Goal: Information Seeking & Learning: Find contact information

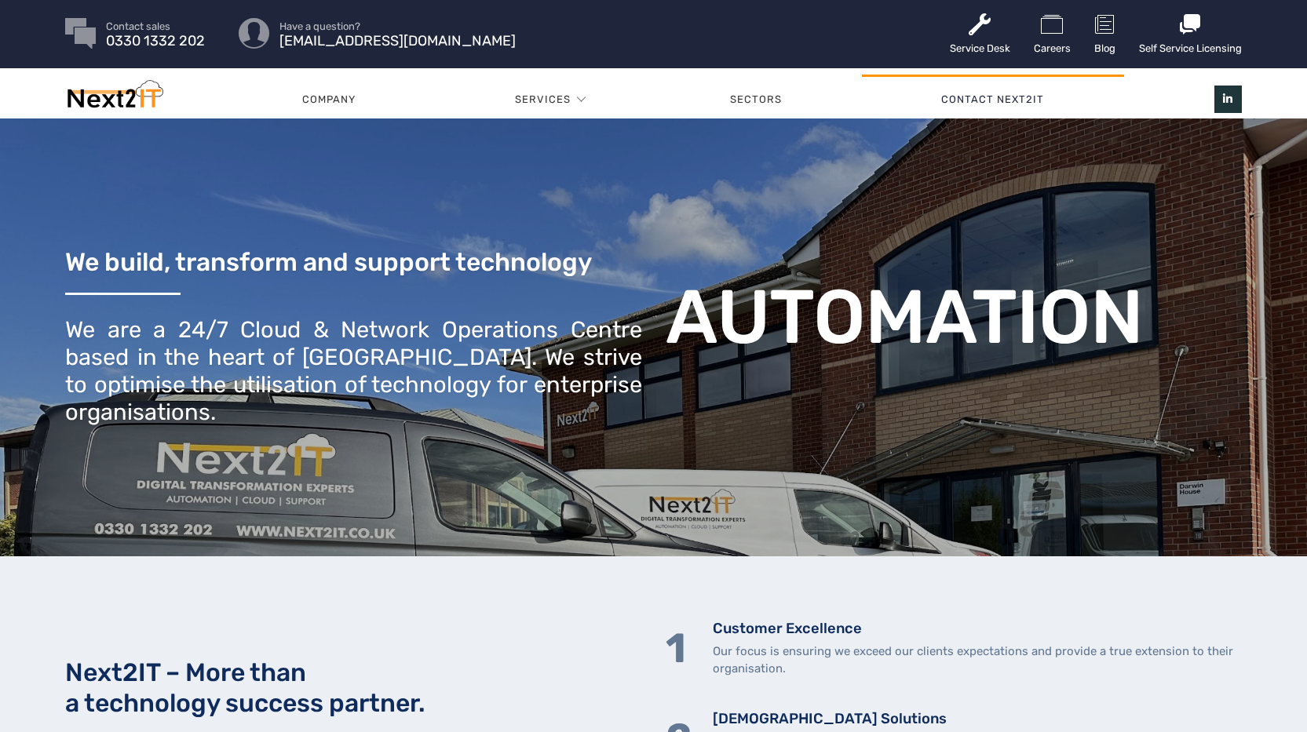
click at [983, 105] on link "Contact Next2IT" at bounding box center [993, 99] width 262 height 47
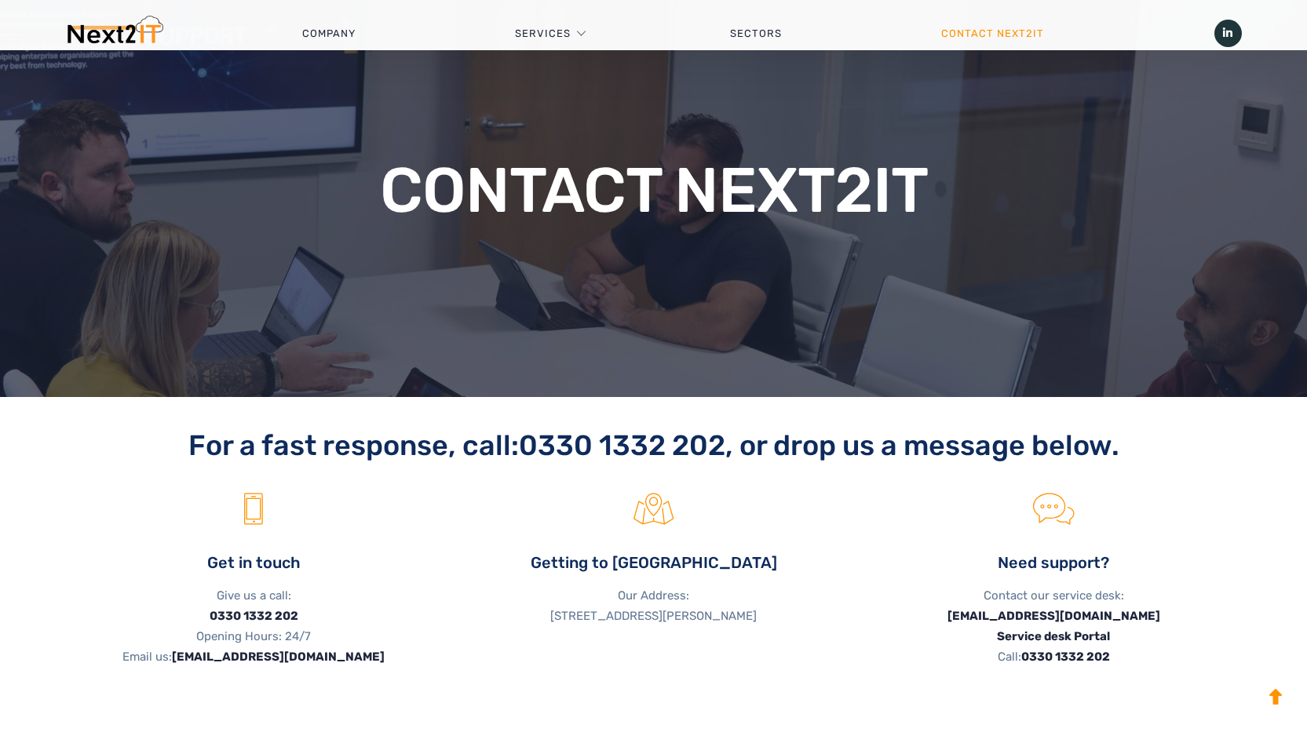
scroll to position [392, 0]
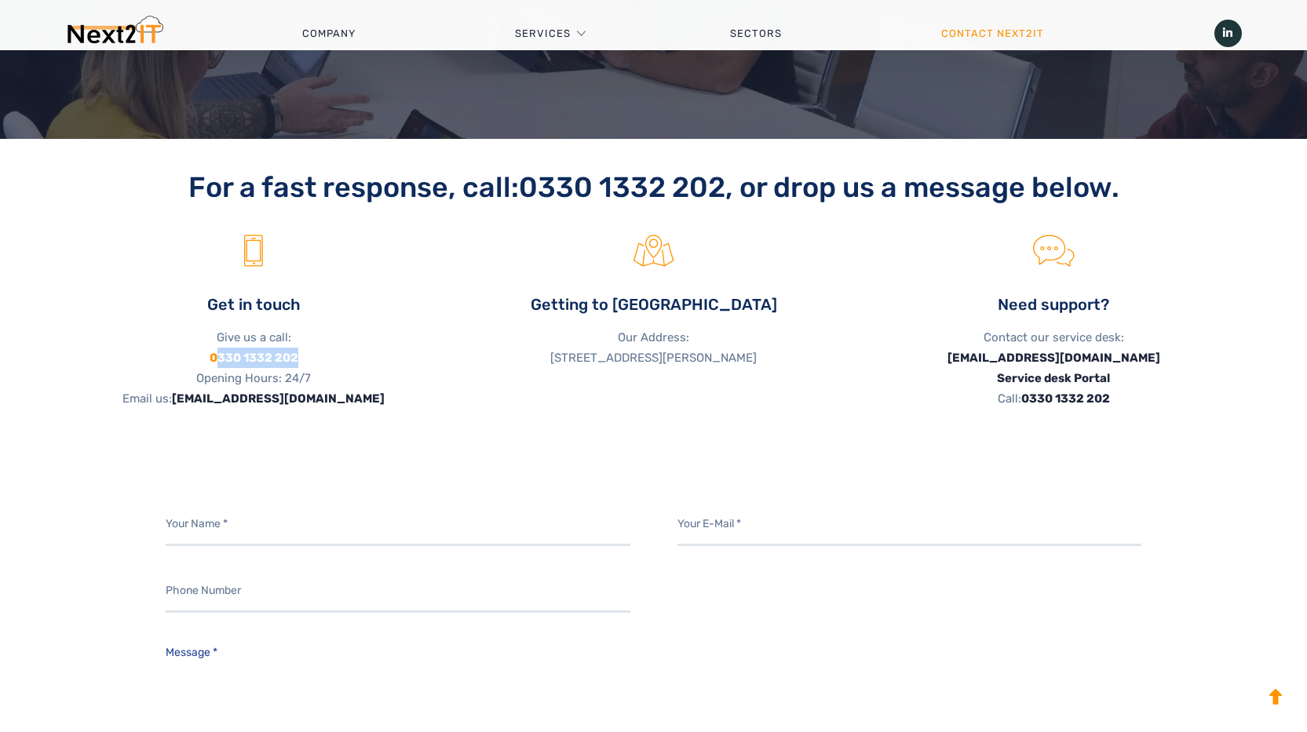
drag, startPoint x: 317, startPoint y: 359, endPoint x: 217, endPoint y: 360, distance: 100.5
click at [217, 360] on p "Give us a call: 0330 1332 202 Opening Hours: 24/7 Email us: sales@next2it.co.uk" at bounding box center [253, 368] width 377 height 82
copy link "330 1332 202"
drag, startPoint x: 614, startPoint y: 377, endPoint x: 398, endPoint y: 275, distance: 238.7
click at [460, 359] on li "Getting to us Our Address: Next2IT, Darwin House, Lakhpur Court, Dyson Way, Sta…" at bounding box center [654, 321] width 400 height 173
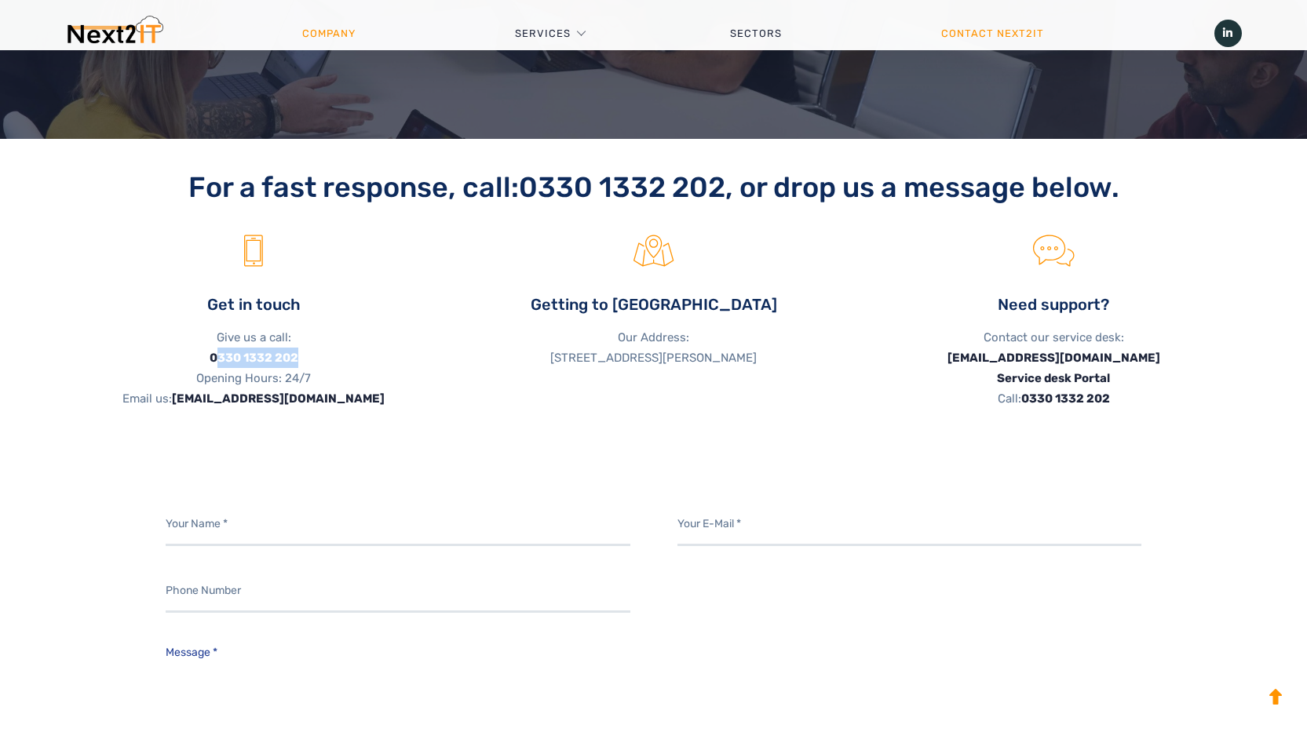
copy p "Next2IT, Darwin House, Lakhpur Court, Dyson Way, Stafford ST18 0F"
copy p "Next2IT, Darwin House, Lakhpur Court, Dyson Way, Stafford ST18 0FX"
drag, startPoint x: 617, startPoint y: 378, endPoint x: 463, endPoint y: 352, distance: 156.0
click at [463, 352] on li "Getting to us Our Address: Next2IT, Darwin House, Lakhpur Court, Dyson Way, Sta…" at bounding box center [654, 321] width 400 height 173
